Goal: Transaction & Acquisition: Purchase product/service

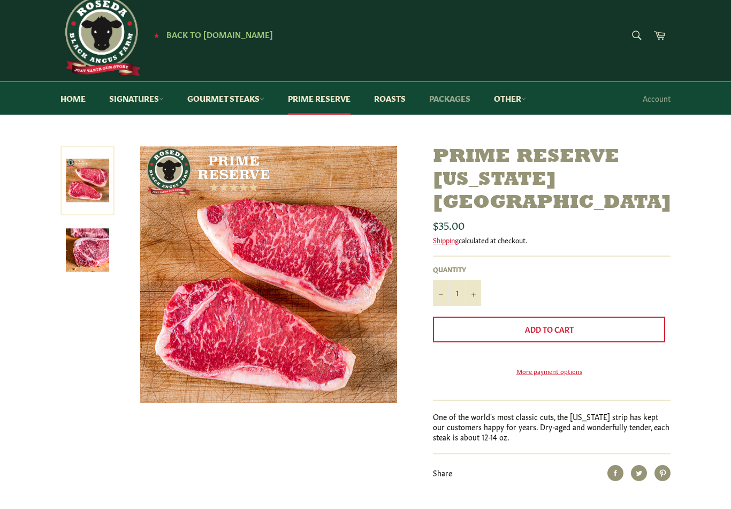
scroll to position [15, 0]
click at [458, 99] on link "Packages" at bounding box center [450, 98] width 63 height 33
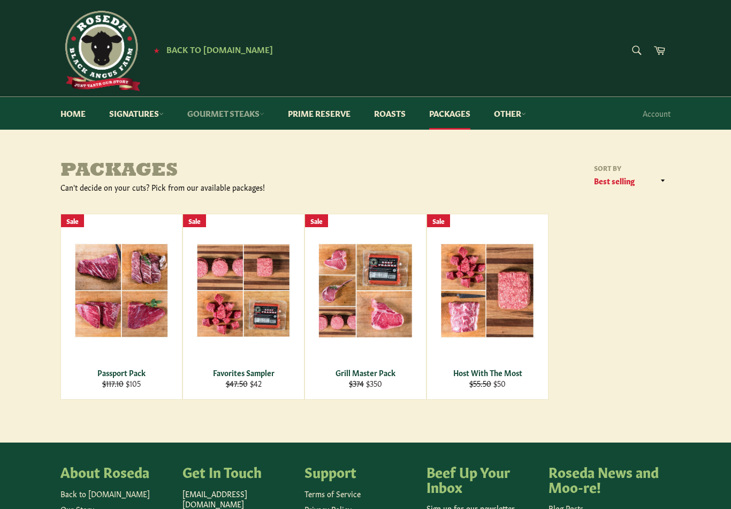
click at [258, 118] on link "Gourmet Steaks" at bounding box center [226, 113] width 99 height 33
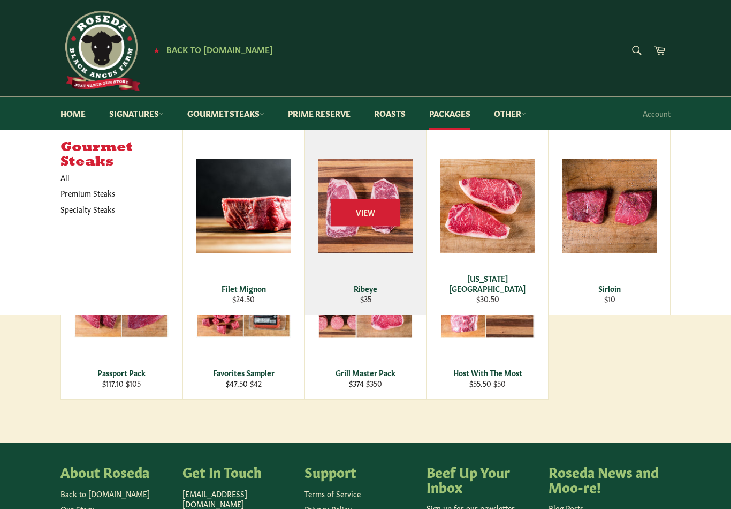
click at [370, 291] on div "Ribeye" at bounding box center [366, 288] width 108 height 10
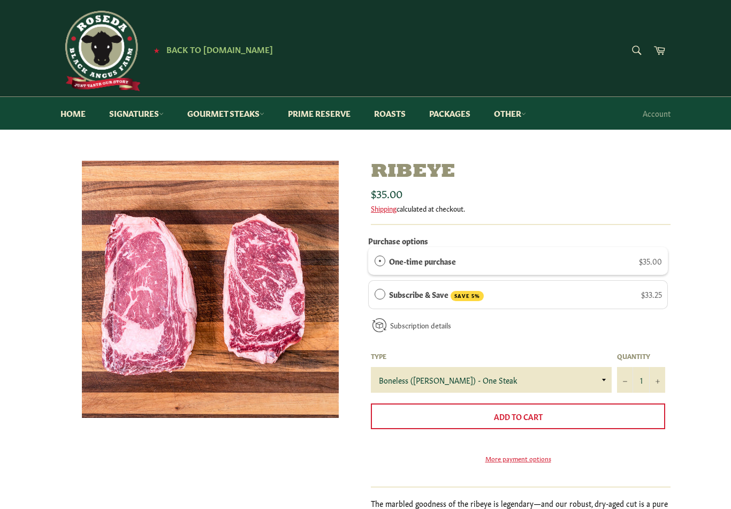
click at [488, 252] on div "One-time purchase $35.00" at bounding box center [518, 261] width 300 height 28
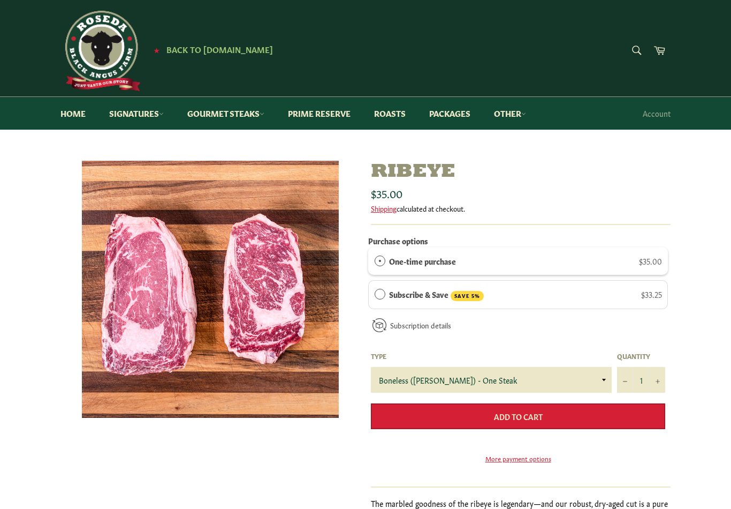
click at [608, 414] on button "Add to Cart" at bounding box center [518, 416] width 294 height 26
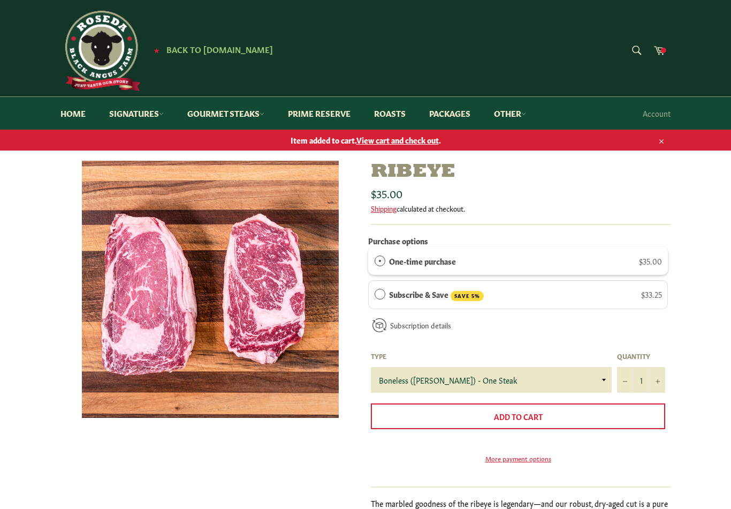
click at [406, 142] on span "View cart and check out" at bounding box center [398, 139] width 82 height 11
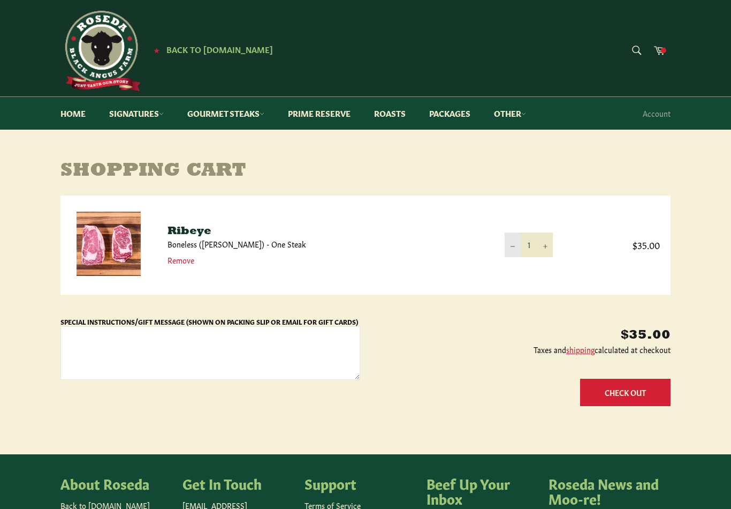
click at [512, 249] on button "−" at bounding box center [513, 244] width 16 height 24
